Goal: Task Accomplishment & Management: Use online tool/utility

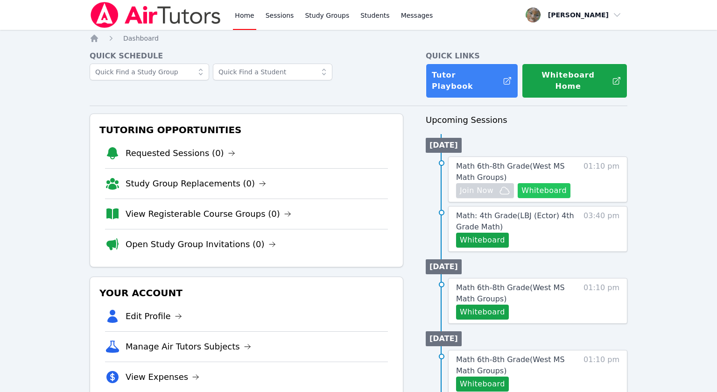
click at [547, 183] on button "Whiteboard" at bounding box center [544, 190] width 53 height 15
click at [507, 161] on span "Math 6th-8th Grade ( [GEOGRAPHIC_DATA] Math Groups )" at bounding box center [510, 171] width 109 height 20
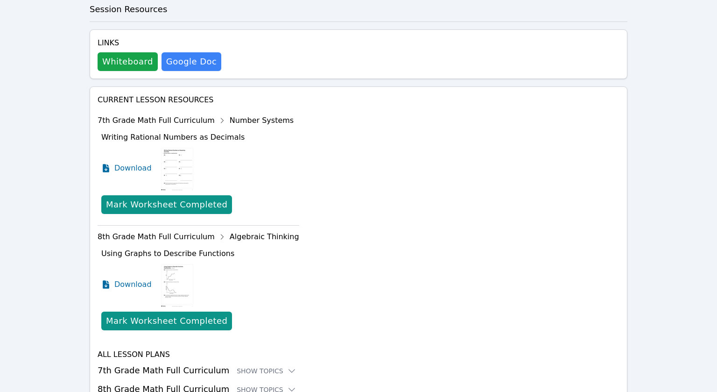
scroll to position [511, 0]
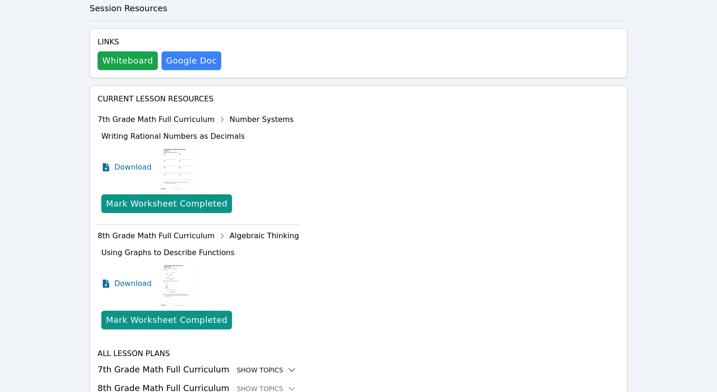
click at [287, 365] on icon at bounding box center [291, 369] width 9 height 9
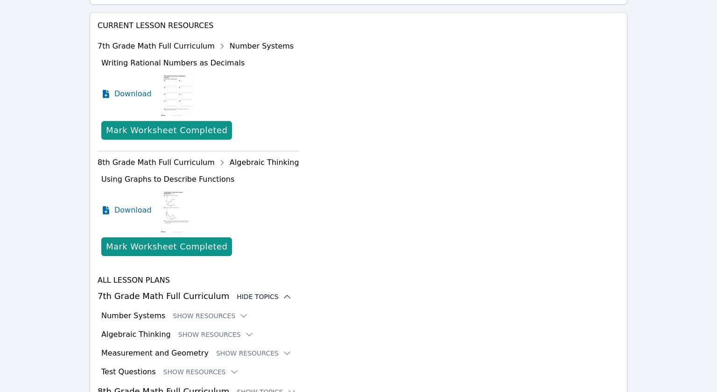
scroll to position [587, 0]
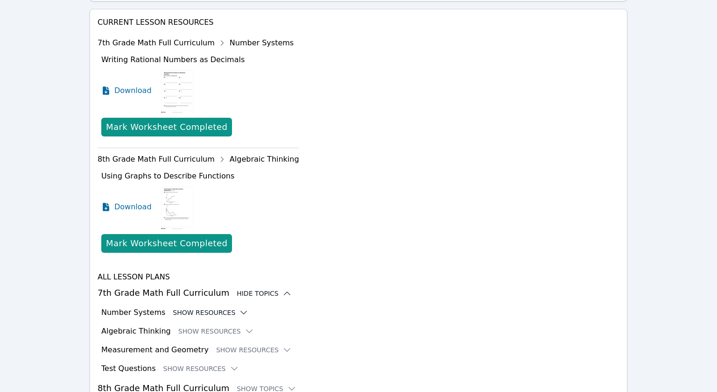
click at [239, 308] on icon at bounding box center [243, 312] width 9 height 9
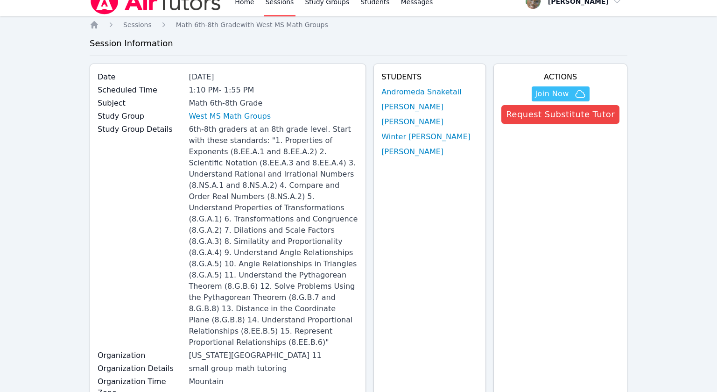
scroll to position [0, 0]
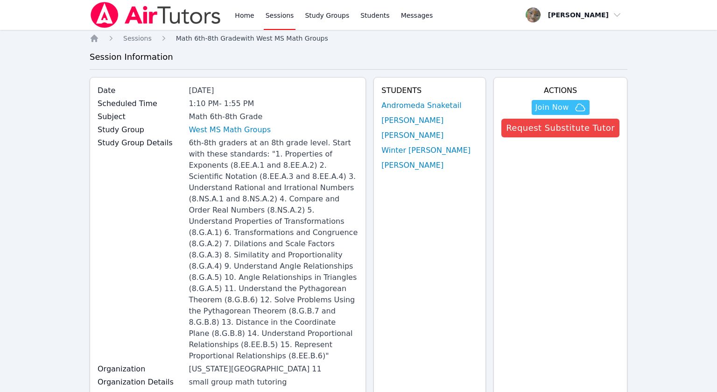
click at [207, 38] on span "Math 6th-8th Grade with West MS Math Groups" at bounding box center [252, 38] width 152 height 7
click at [223, 131] on link "West MS Math Groups" at bounding box center [230, 129] width 82 height 11
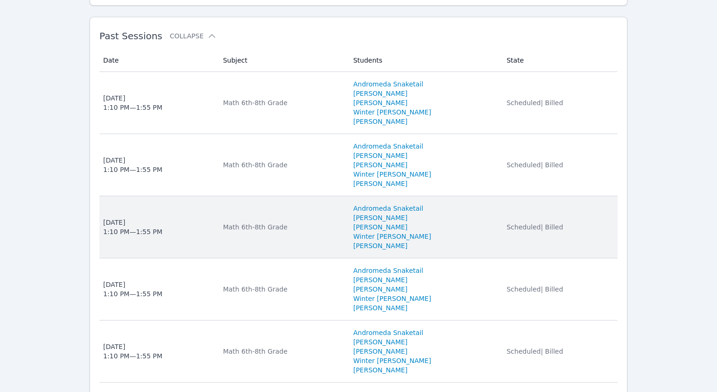
scroll to position [1201, 0]
click at [228, 196] on td "Subject Math 6th-8th Grade" at bounding box center [282, 227] width 130 height 62
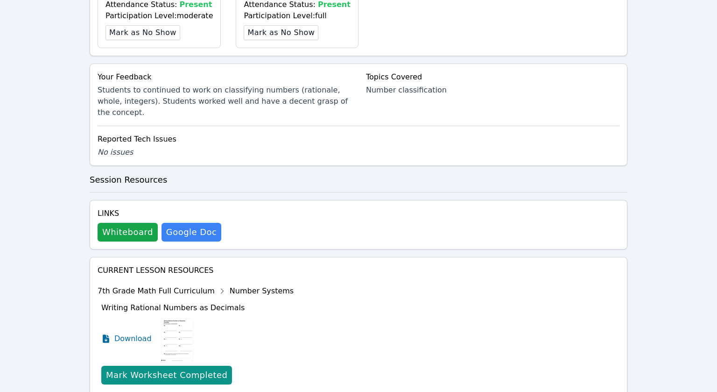
scroll to position [666, 0]
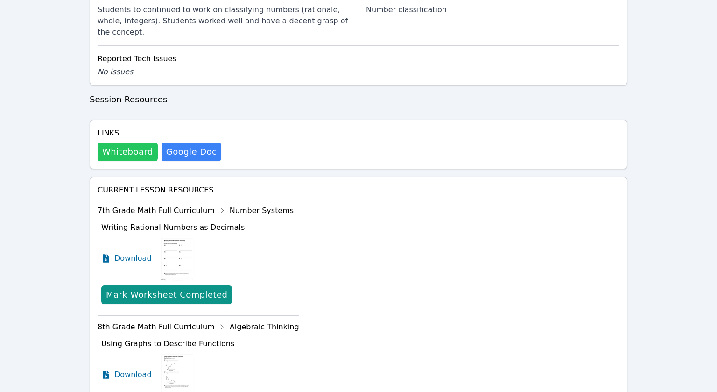
click at [129, 142] on button "Whiteboard" at bounding box center [128, 151] width 60 height 19
